Goal: Information Seeking & Learning: Understand process/instructions

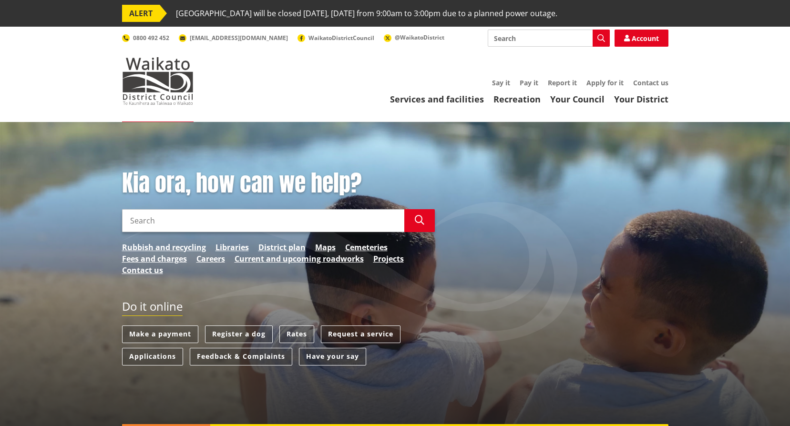
scroll to position [48, 0]
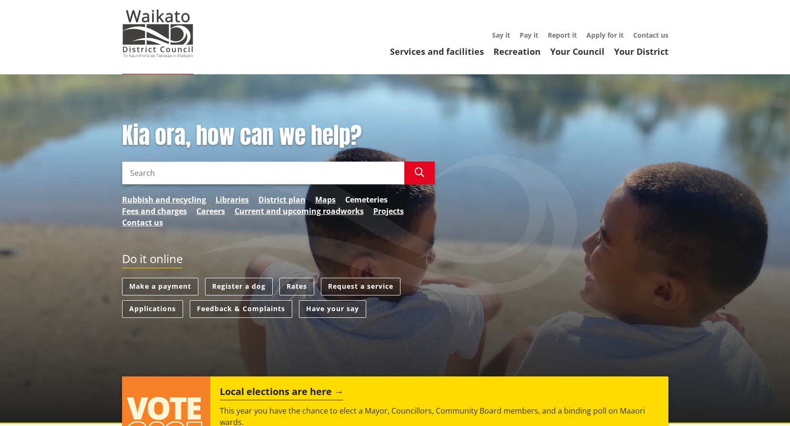
click at [363, 199] on link "Cemeteries" at bounding box center [366, 199] width 42 height 11
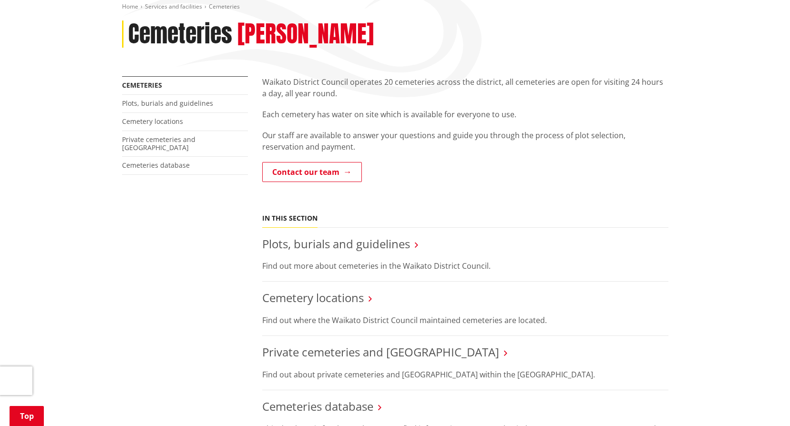
scroll to position [191, 0]
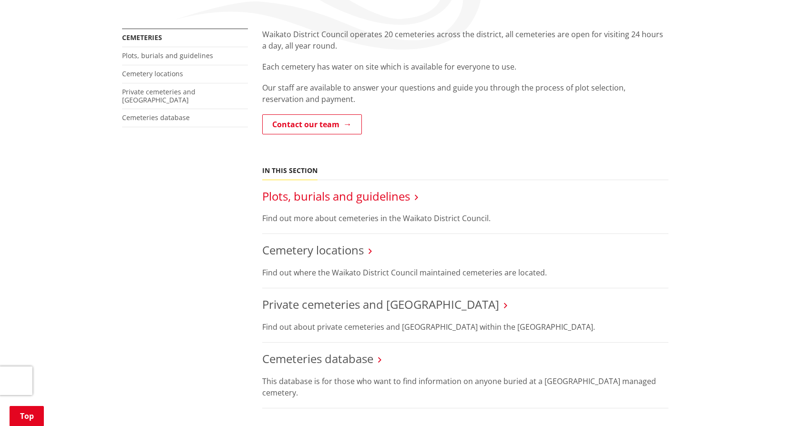
click at [337, 198] on link "Plots, burials and guidelines" at bounding box center [336, 196] width 148 height 16
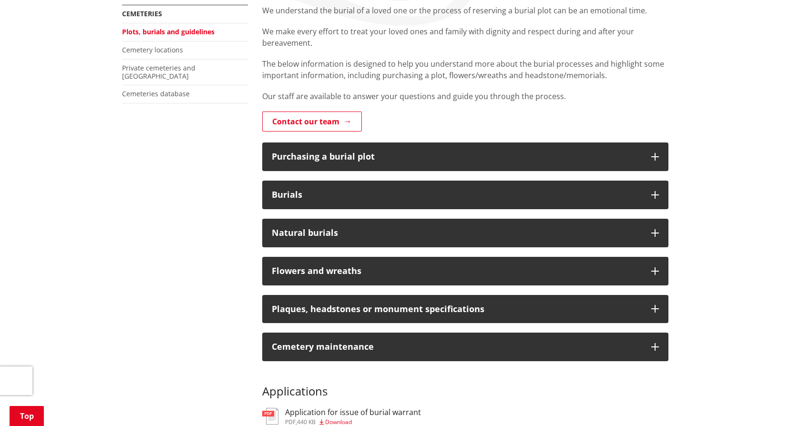
scroll to position [238, 0]
